Goal: Transaction & Acquisition: Purchase product/service

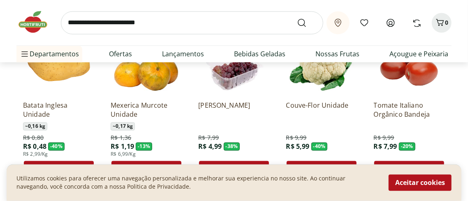
scroll to position [693, 0]
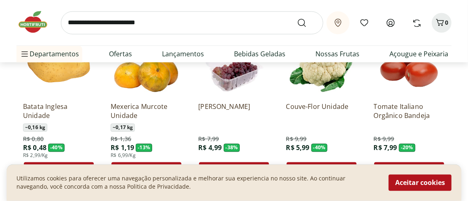
click at [150, 78] on img at bounding box center [146, 60] width 71 height 71
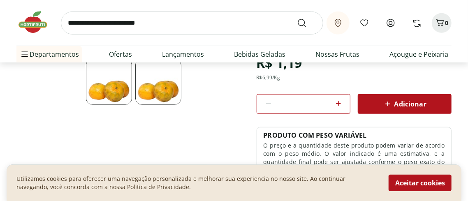
scroll to position [209, 0]
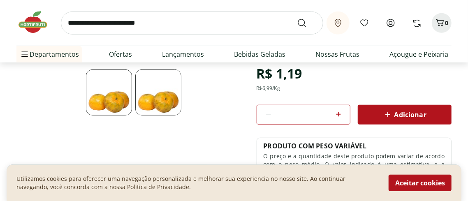
click at [337, 115] on icon at bounding box center [339, 114] width 10 height 10
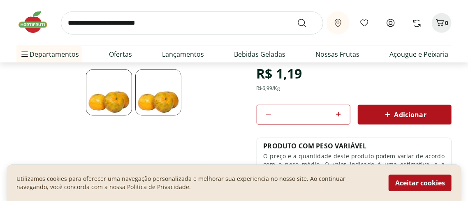
click at [337, 115] on icon at bounding box center [339, 114] width 10 height 10
click at [268, 114] on icon at bounding box center [269, 114] width 10 height 10
type input "*"
click at [414, 117] on span "Adicionar" at bounding box center [405, 115] width 44 height 10
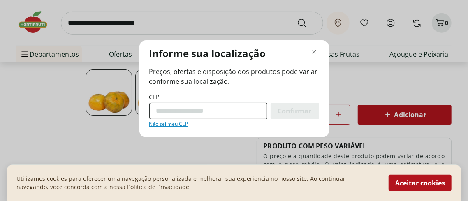
click at [219, 112] on input "CEP" at bounding box center [208, 111] width 118 height 16
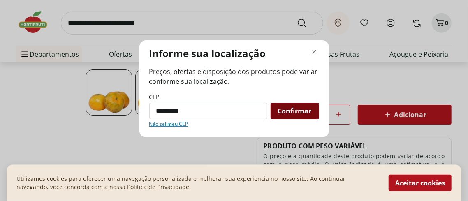
type input "*********"
click at [295, 116] on div "Confirmar" at bounding box center [295, 111] width 49 height 16
